Goal: Information Seeking & Learning: Understand process/instructions

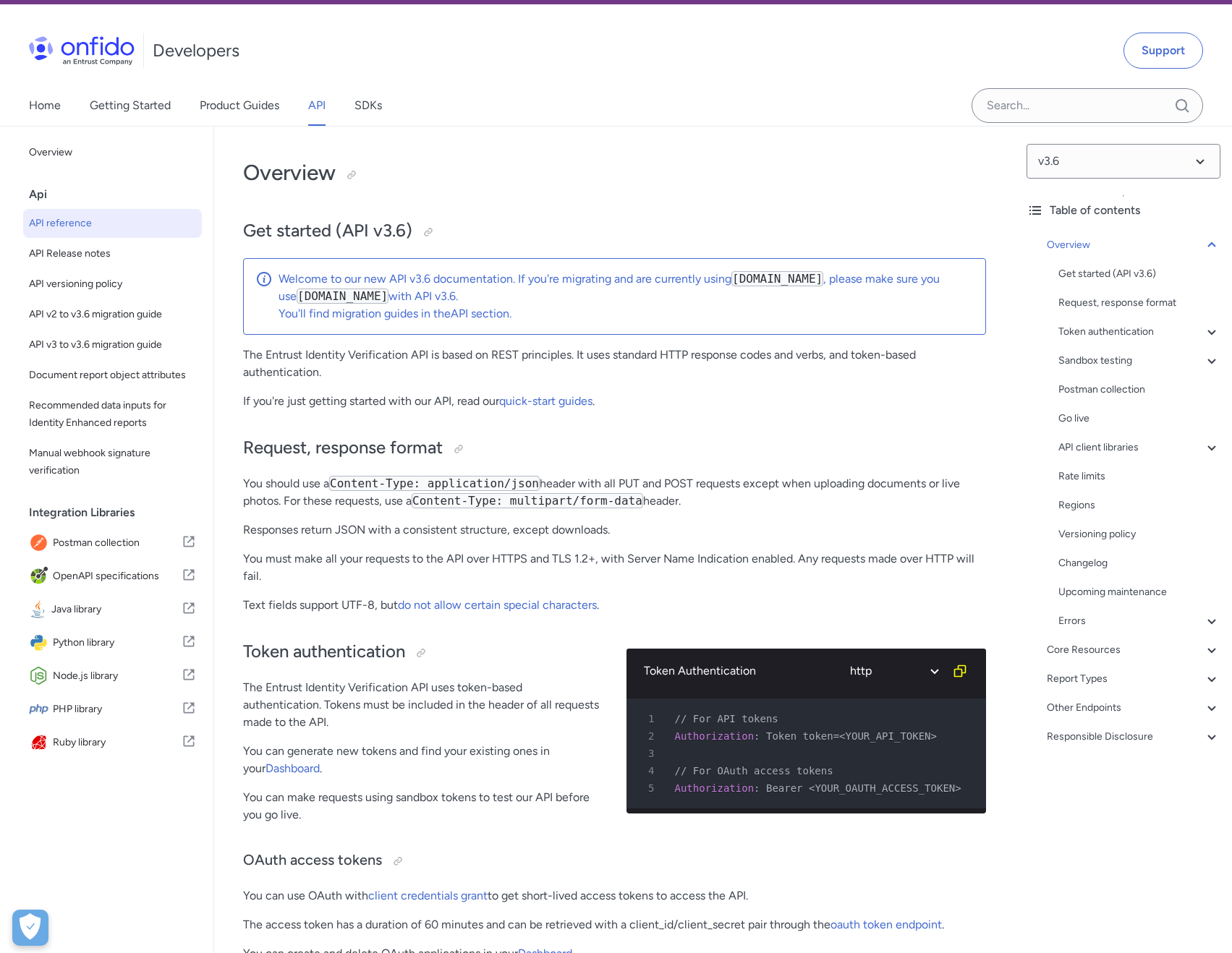
scroll to position [73, 0]
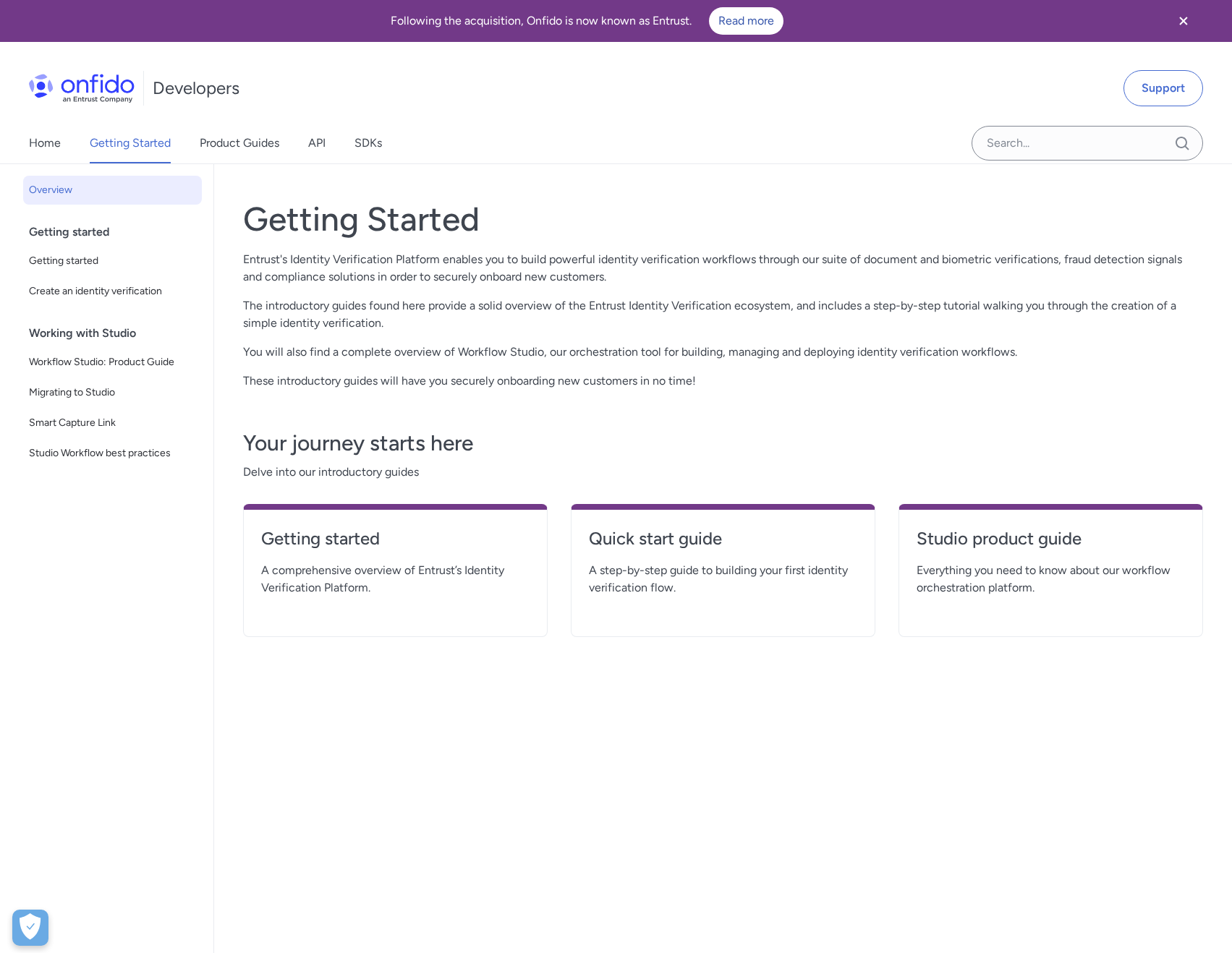
click at [1183, 20] on icon "Close banner" at bounding box center [1183, 20] width 8 height 8
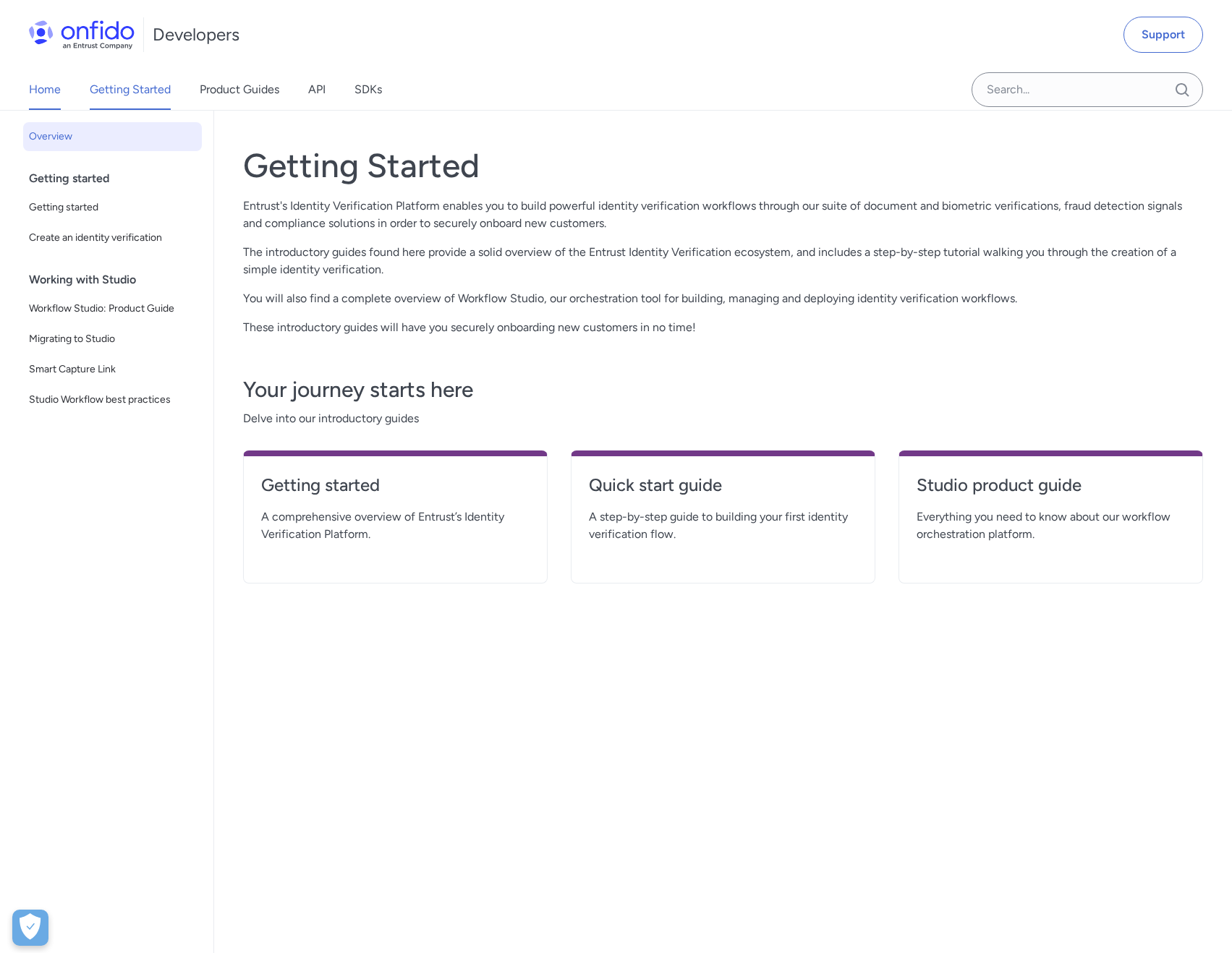
click at [34, 85] on link "Home" at bounding box center [45, 90] width 32 height 41
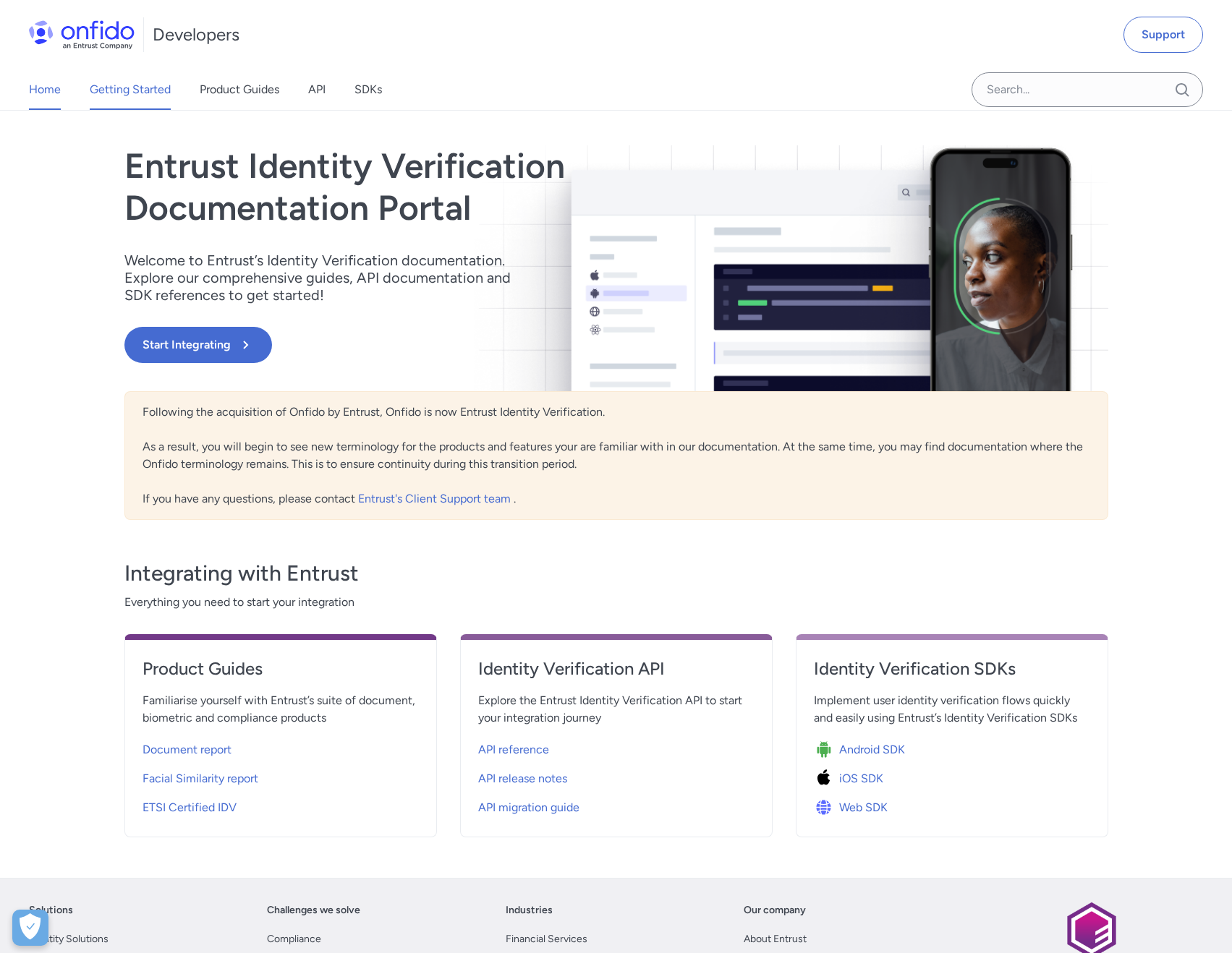
click at [114, 84] on link "Getting Started" at bounding box center [129, 90] width 81 height 41
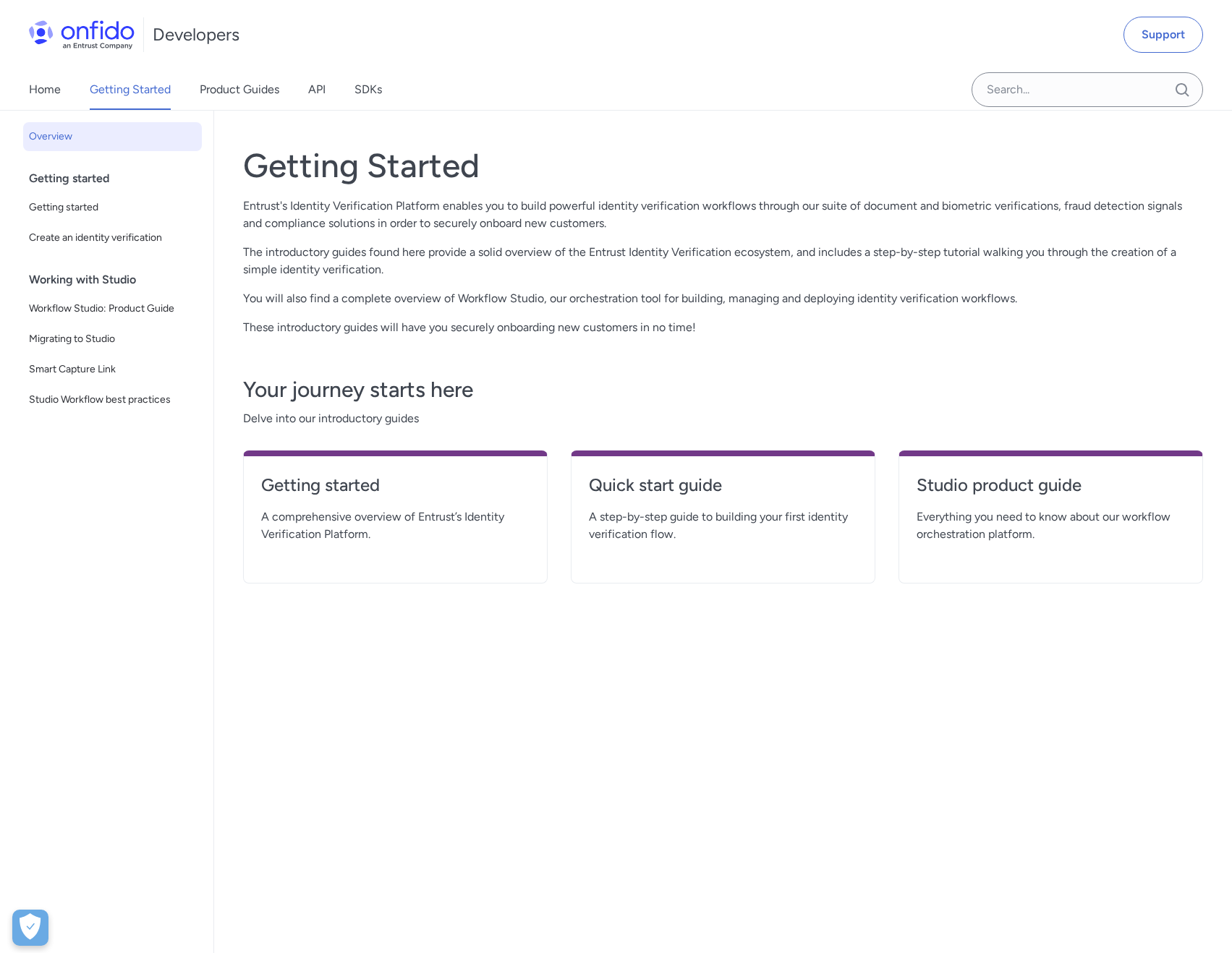
click at [64, 177] on div "Getting started" at bounding box center [118, 179] width 179 height 29
click at [76, 206] on span "Getting started" at bounding box center [113, 208] width 167 height 17
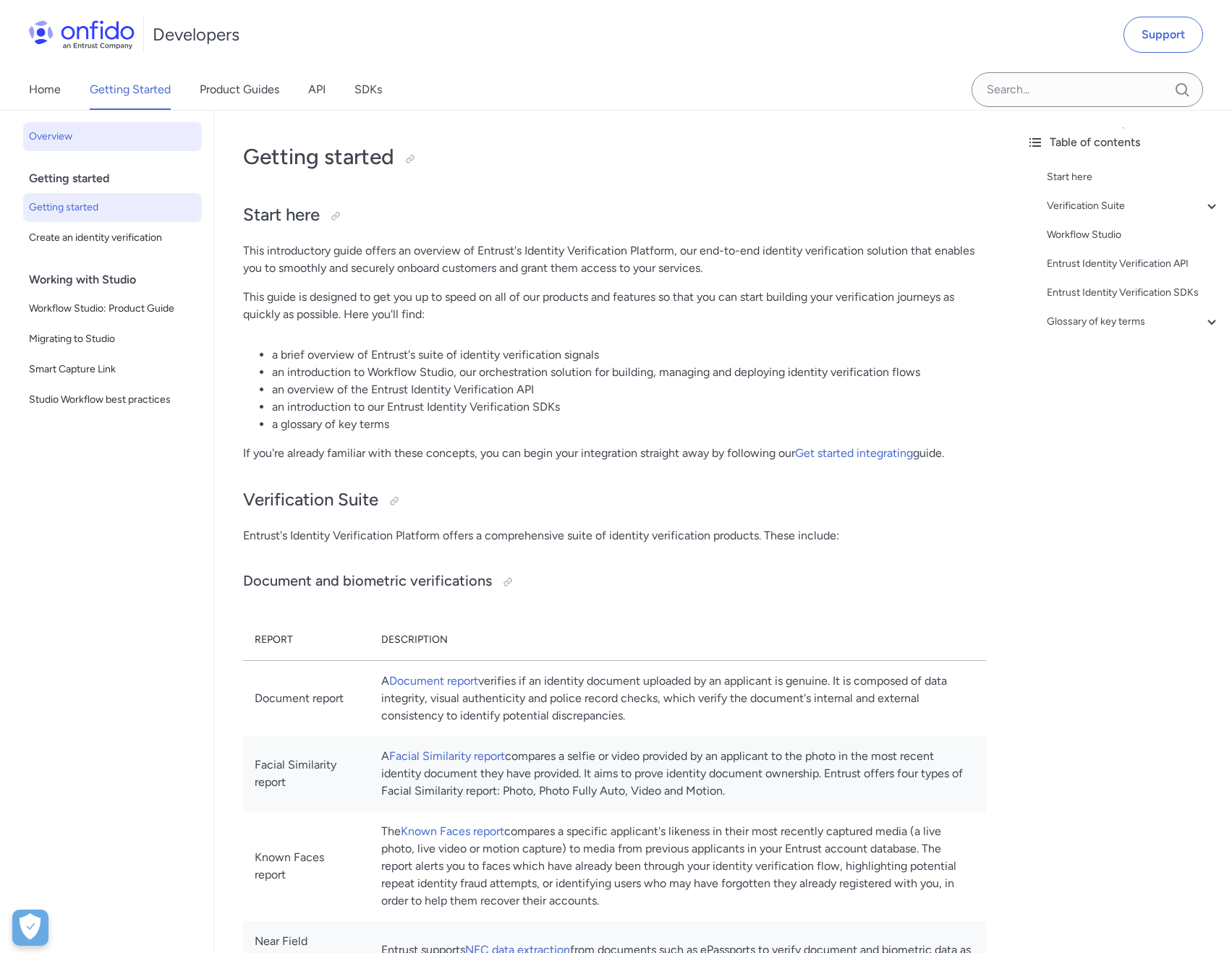
click at [75, 130] on span "Overview" at bounding box center [113, 137] width 167 height 17
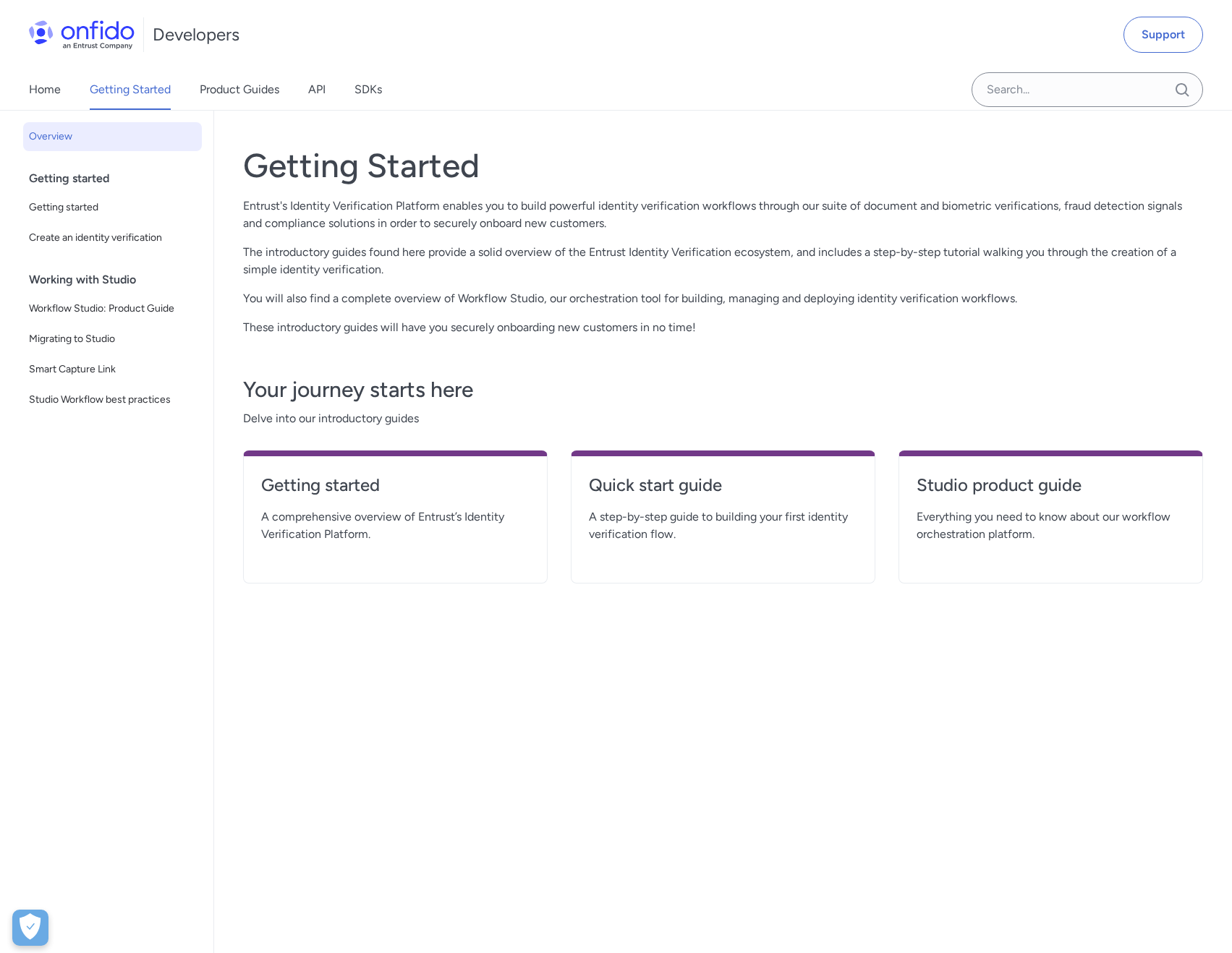
click at [740, 543] on div "Quick start guide A step-by-step guide to building your first identity verifica…" at bounding box center [723, 516] width 305 height 133
click at [632, 488] on h4 "Quick start guide" at bounding box center [723, 485] width 269 height 23
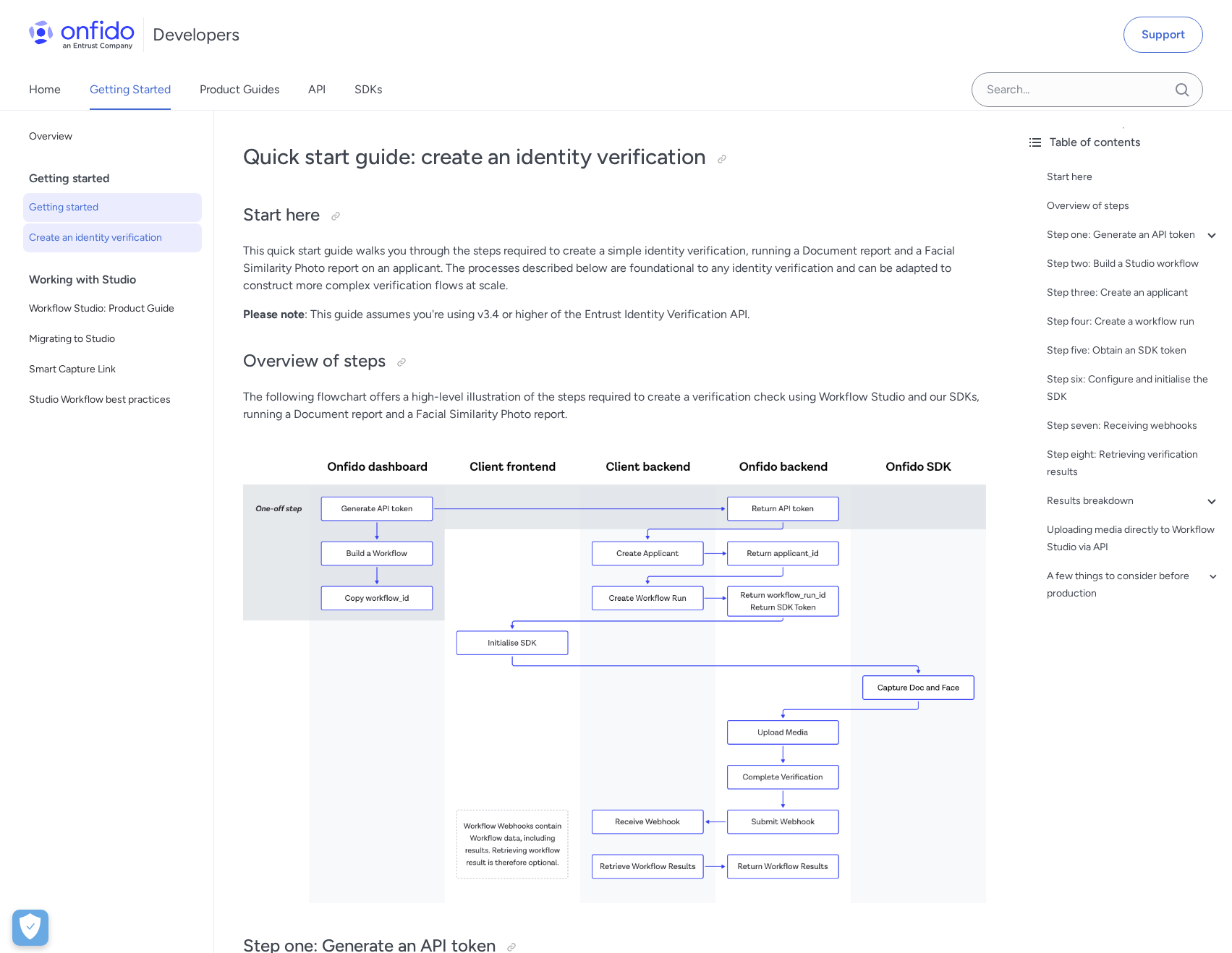
click at [67, 214] on span "Getting started" at bounding box center [113, 208] width 167 height 17
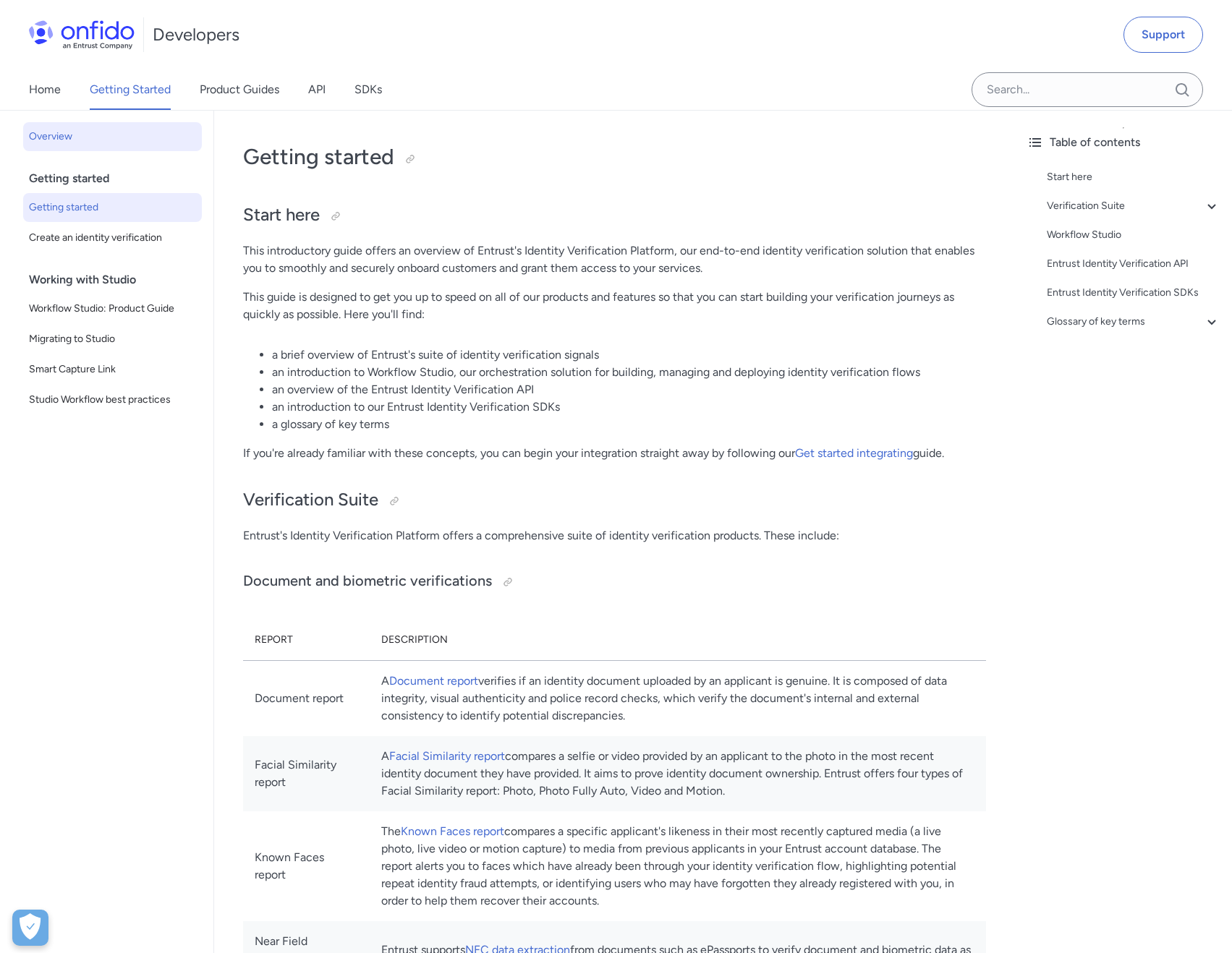
click at [67, 141] on span "Overview" at bounding box center [113, 137] width 167 height 17
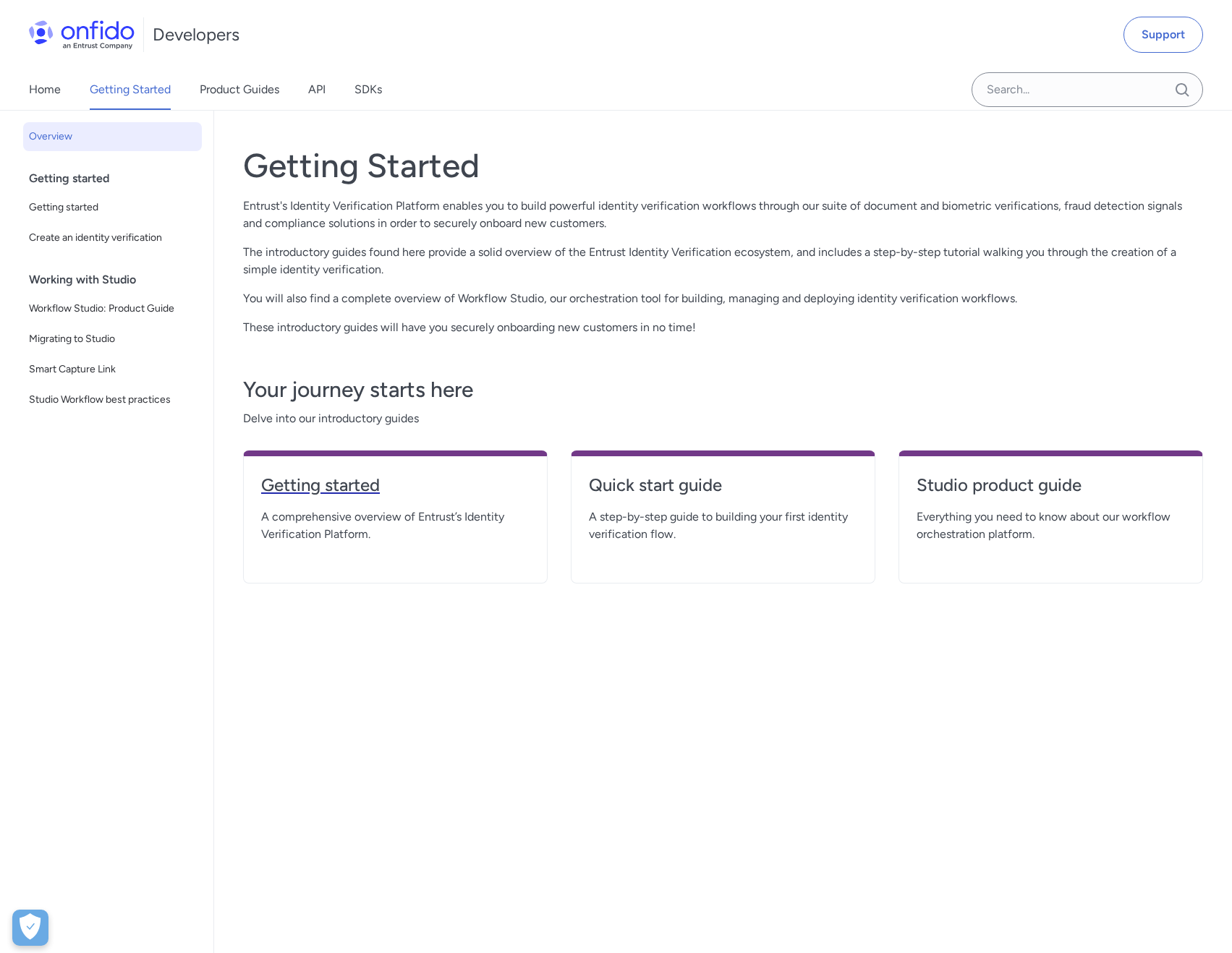
click at [350, 487] on h4 "Getting started" at bounding box center [395, 485] width 269 height 23
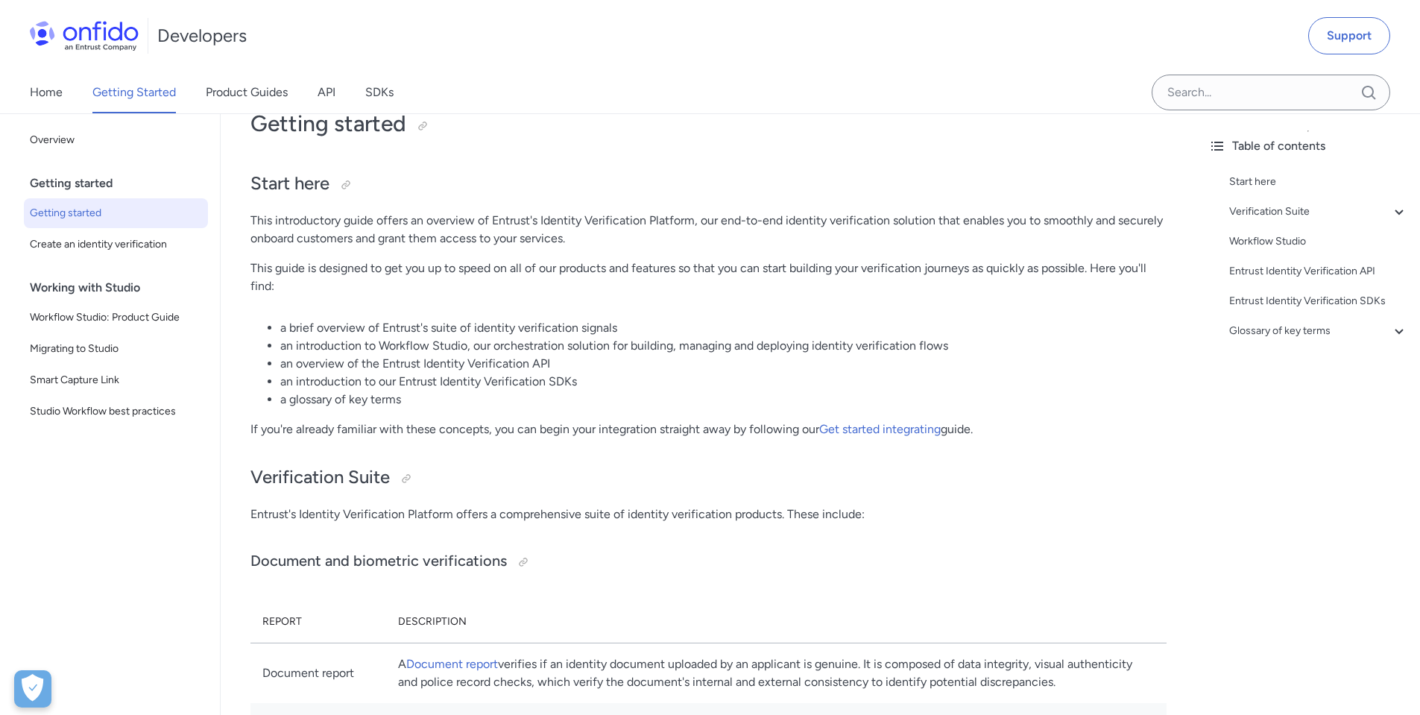
scroll to position [75, 0]
